Goal: Task Accomplishment & Management: Use online tool/utility

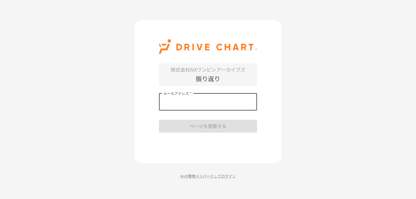
click at [189, 102] on input "メールアドレス   *" at bounding box center [208, 101] width 98 height 17
type input "**********"
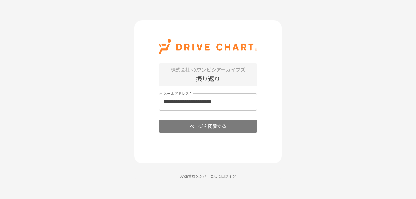
click at [213, 126] on button "ページを閲覧する" at bounding box center [208, 126] width 98 height 13
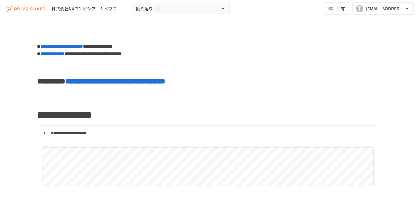
click at [151, 82] on span "**********" at bounding box center [115, 80] width 100 height 7
